Goal: Check status

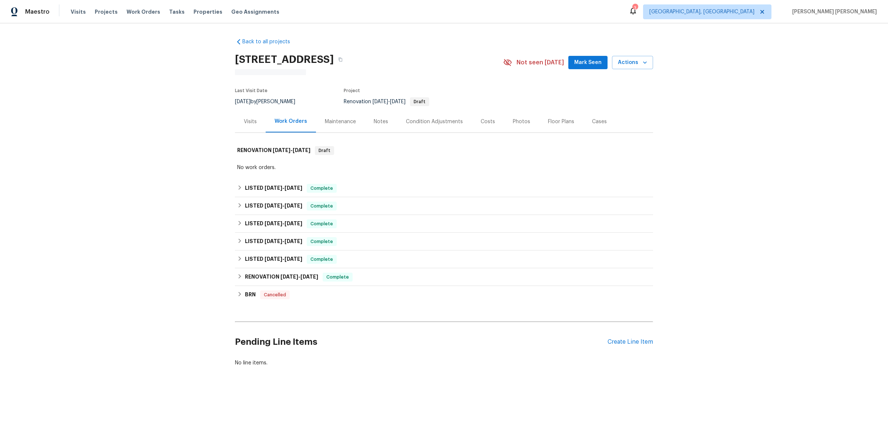
click at [244, 121] on div "Visits" at bounding box center [250, 121] width 13 height 7
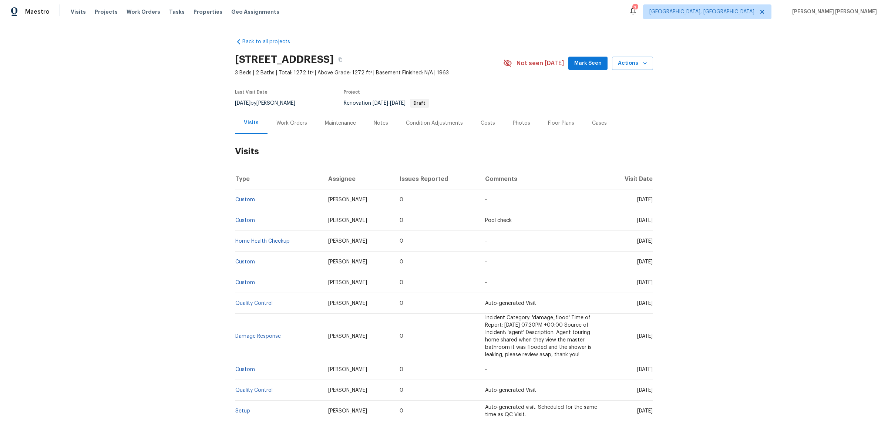
click at [293, 128] on div "Work Orders" at bounding box center [291, 123] width 48 height 22
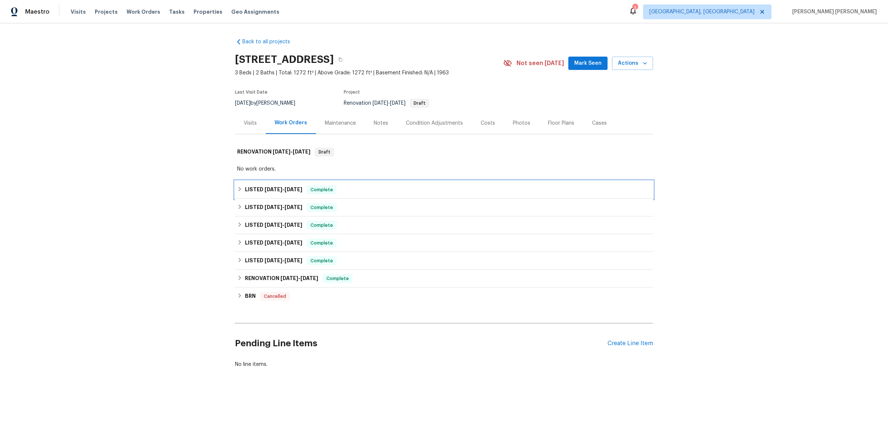
click at [237, 187] on icon at bounding box center [239, 188] width 5 height 5
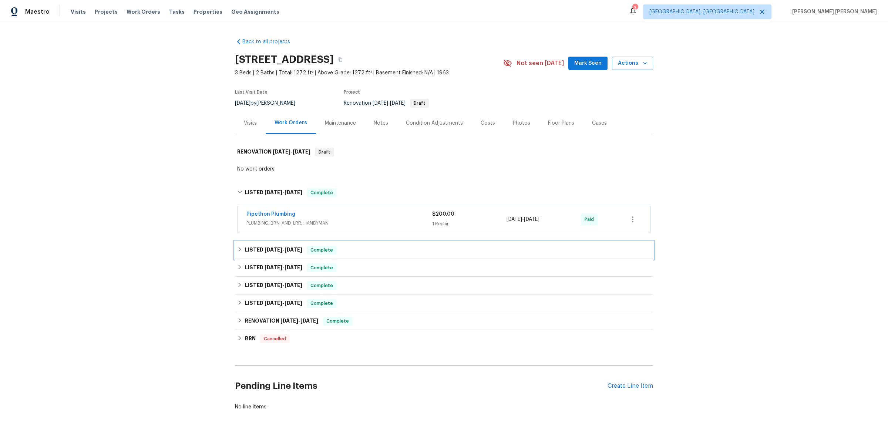
click at [235, 246] on div "LISTED [DATE] - [DATE] Complete" at bounding box center [444, 250] width 418 height 18
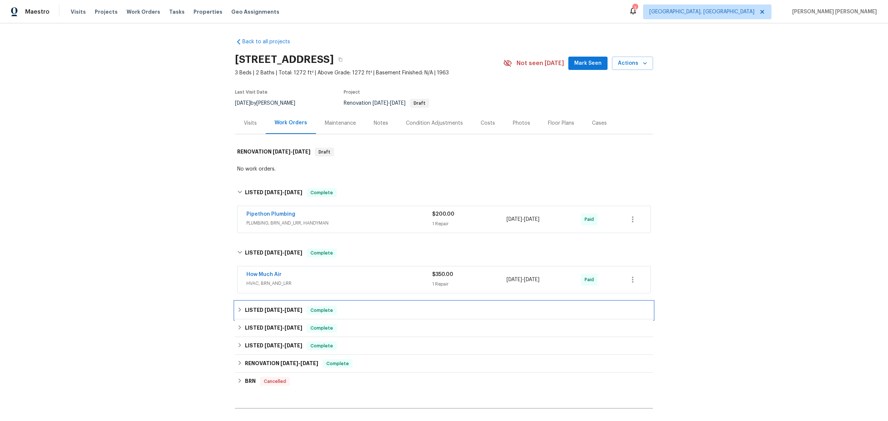
click at [237, 312] on icon at bounding box center [239, 309] width 5 height 5
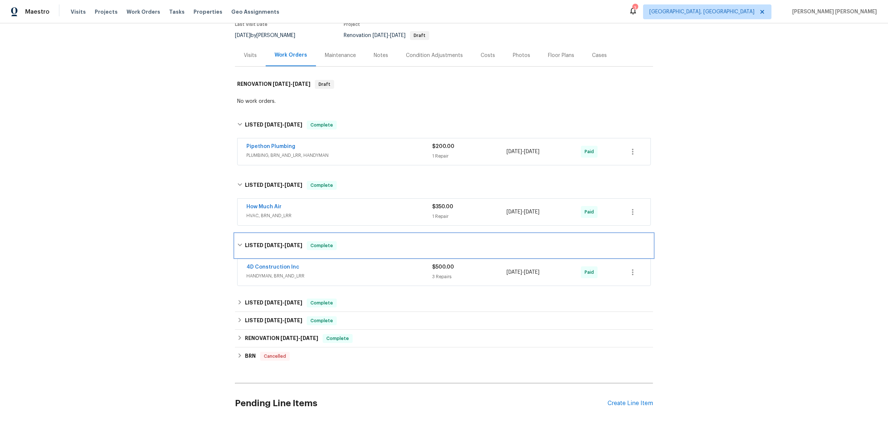
scroll to position [92, 0]
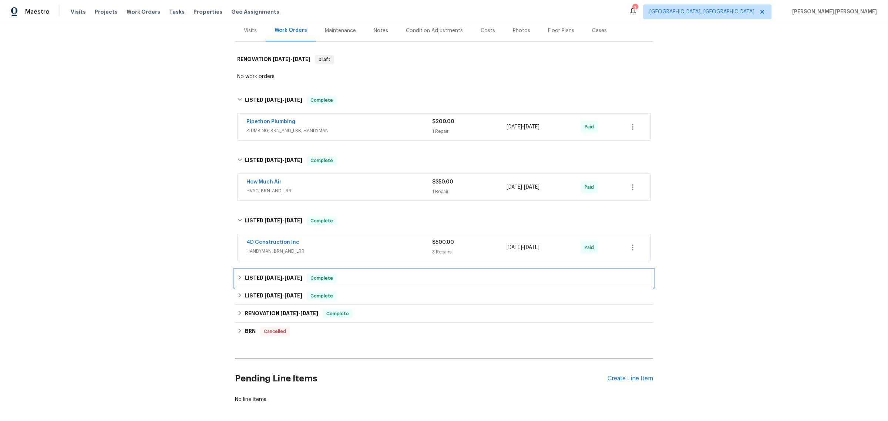
click at [237, 281] on div "LISTED [DATE] - [DATE] Complete" at bounding box center [444, 278] width 414 height 9
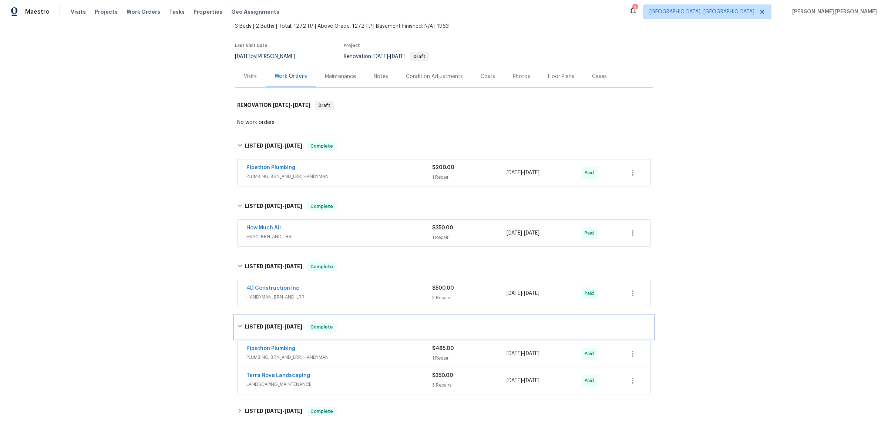
scroll to position [0, 0]
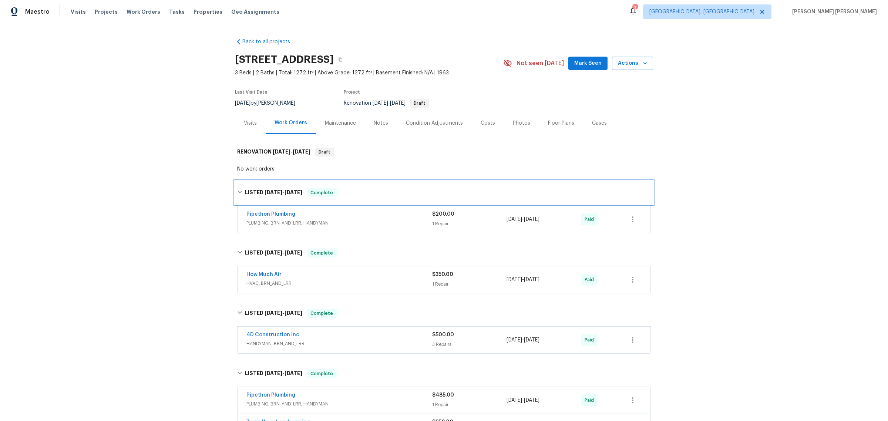
click at [365, 181] on div "LISTED [DATE] - [DATE] Complete" at bounding box center [444, 193] width 418 height 24
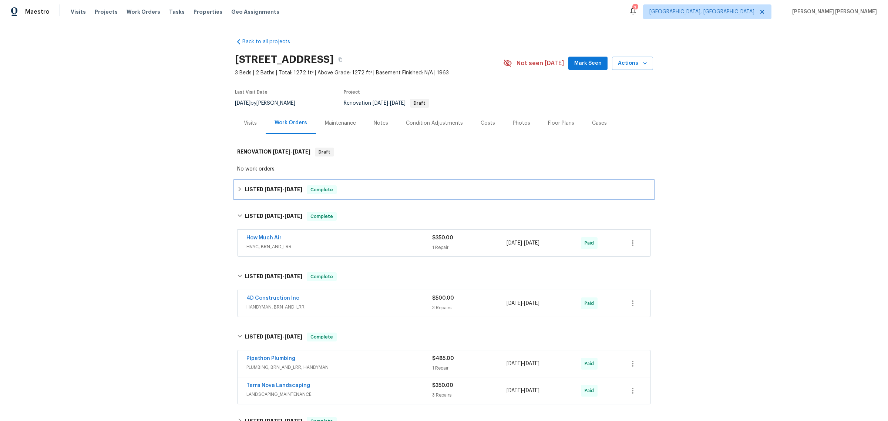
click at [237, 193] on div "LISTED [DATE] - [DATE] Complete" at bounding box center [444, 189] width 414 height 9
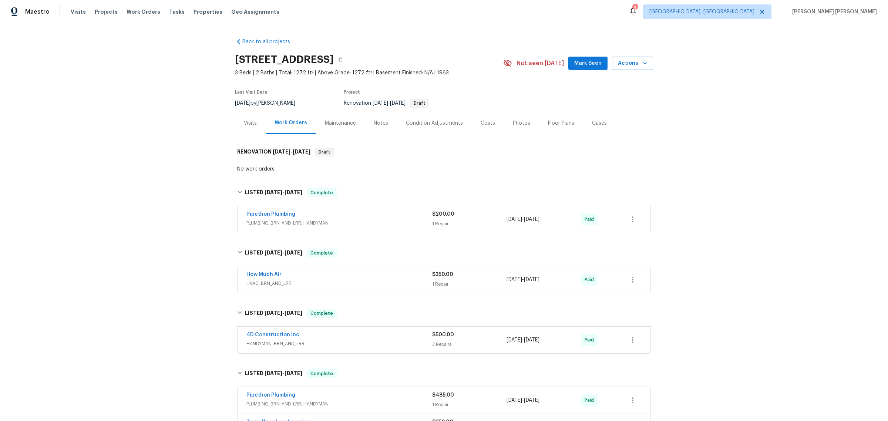
click at [160, 82] on div "Back to all projects [STREET_ADDRESS] 3 Beds | 2 Baths | Total: 1272 ft² | Abov…" at bounding box center [444, 222] width 888 height 398
